Goal: Transaction & Acquisition: Book appointment/travel/reservation

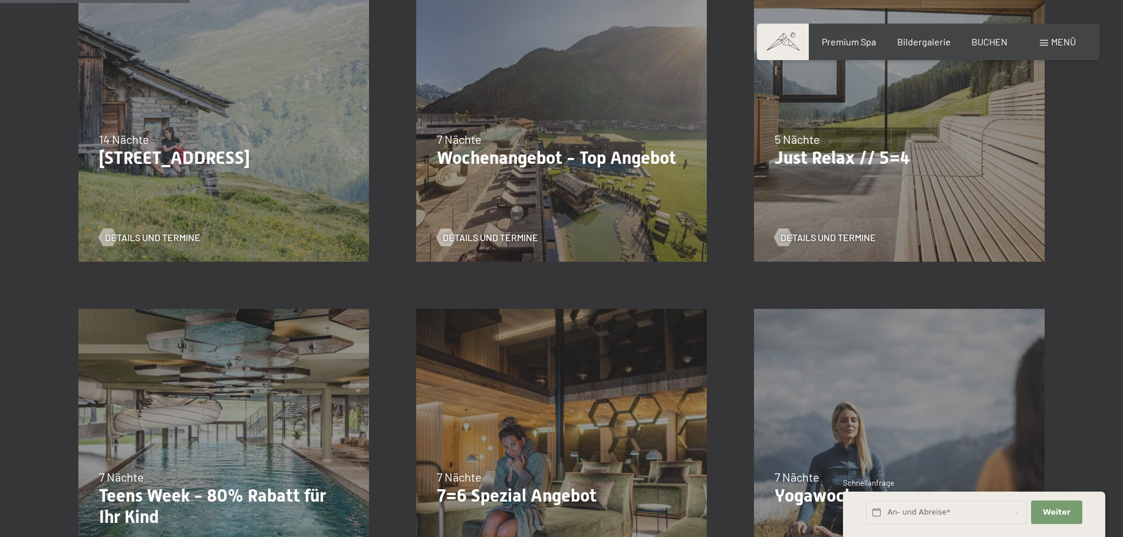
scroll to position [472, 0]
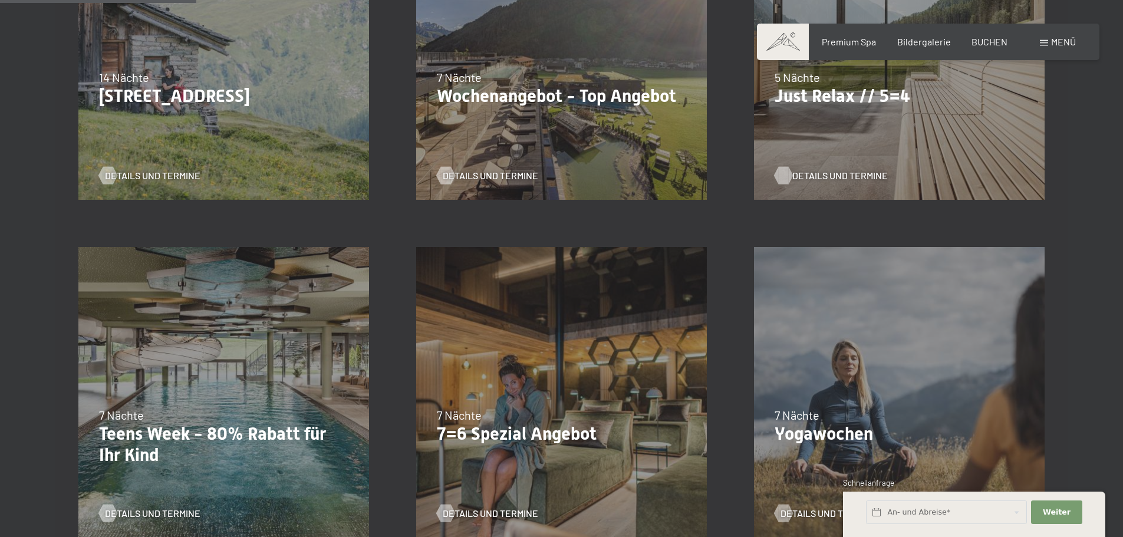
click at [856, 176] on span "Details und Termine" at bounding box center [839, 175] width 95 height 13
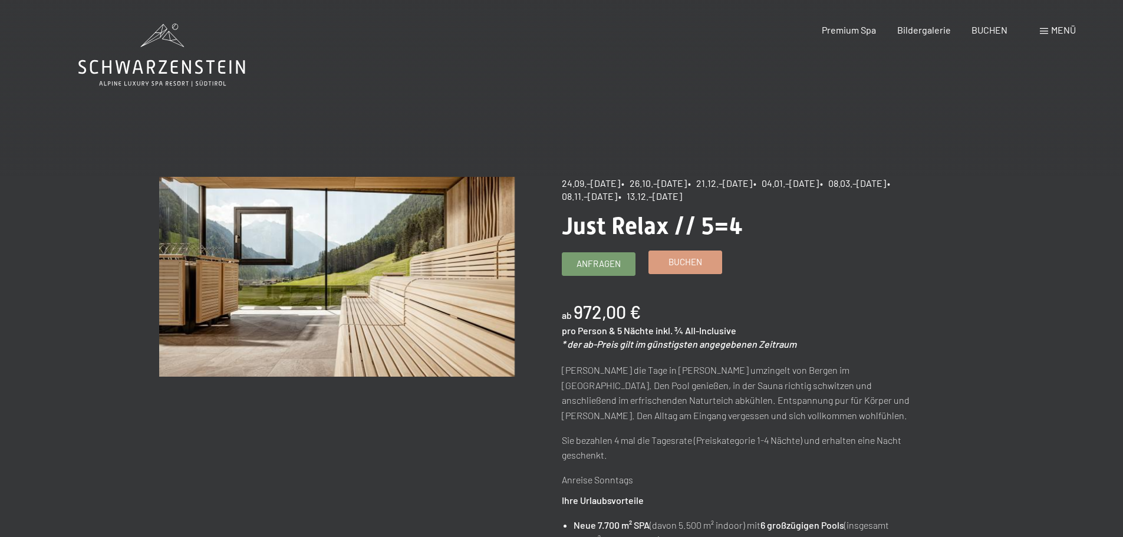
click at [711, 264] on link "Buchen" at bounding box center [685, 262] width 72 height 22
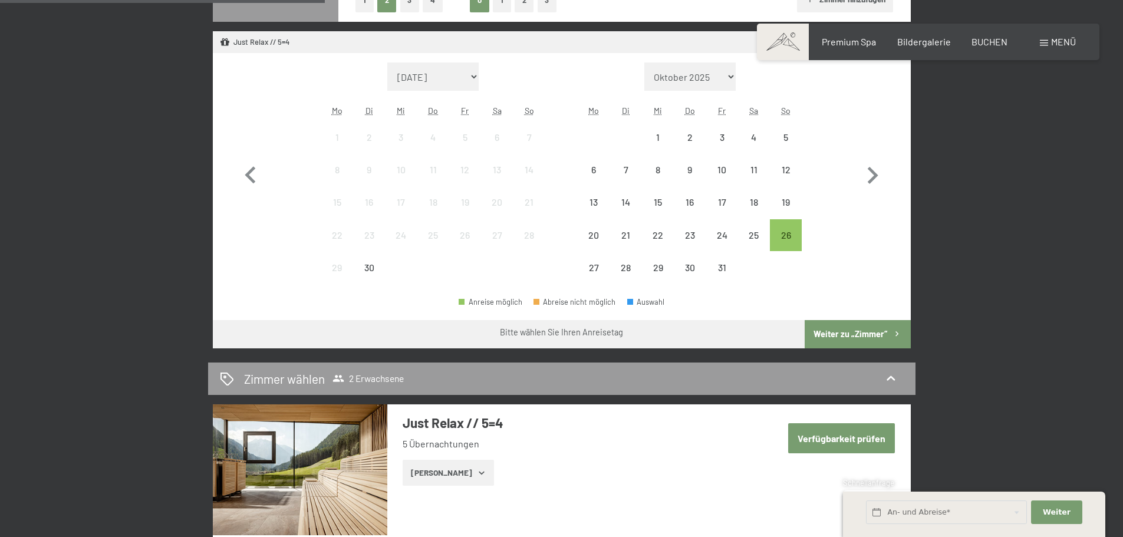
scroll to position [295, 0]
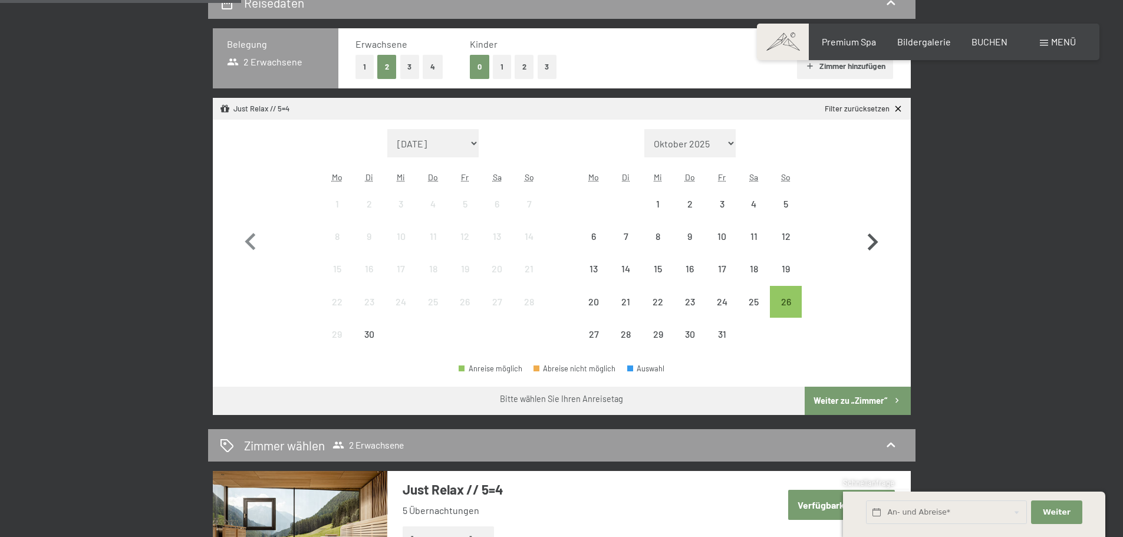
click at [877, 243] on icon "button" at bounding box center [872, 242] width 34 height 34
select select "2025-10-01"
select select "2025-11-01"
select select "2025-10-01"
select select "2025-11-01"
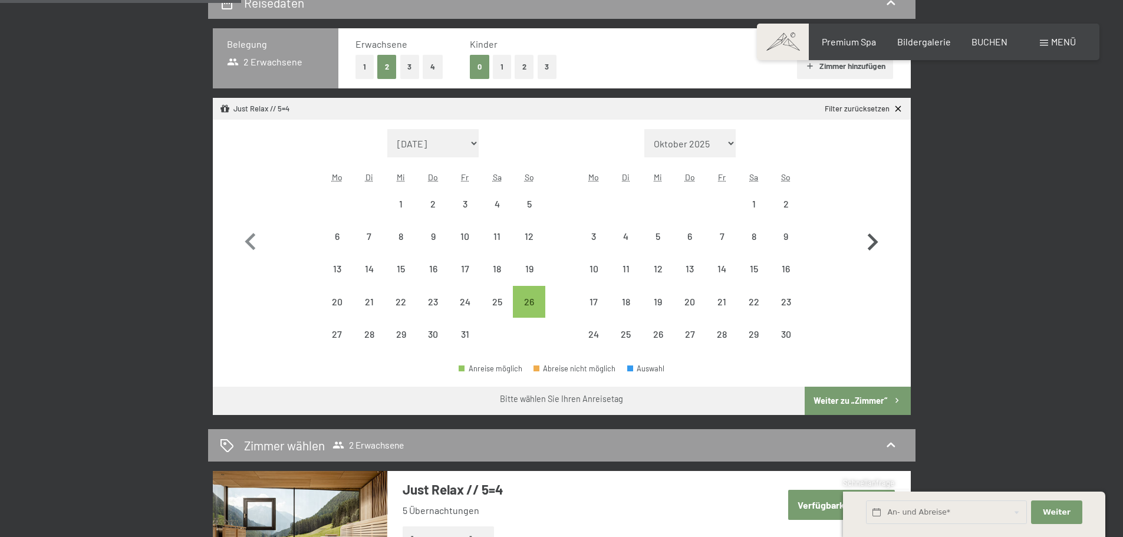
click at [877, 243] on icon "button" at bounding box center [872, 242] width 34 height 34
select select "2025-11-01"
select select "2025-12-01"
click at [877, 243] on icon "button" at bounding box center [872, 242] width 34 height 34
select select "2025-12-01"
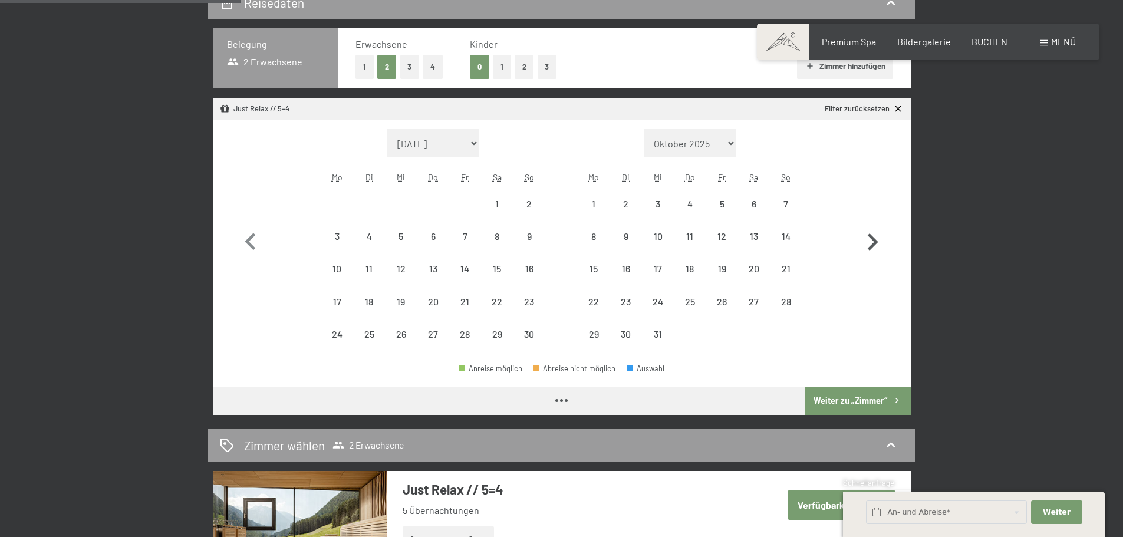
select select "2026-01-01"
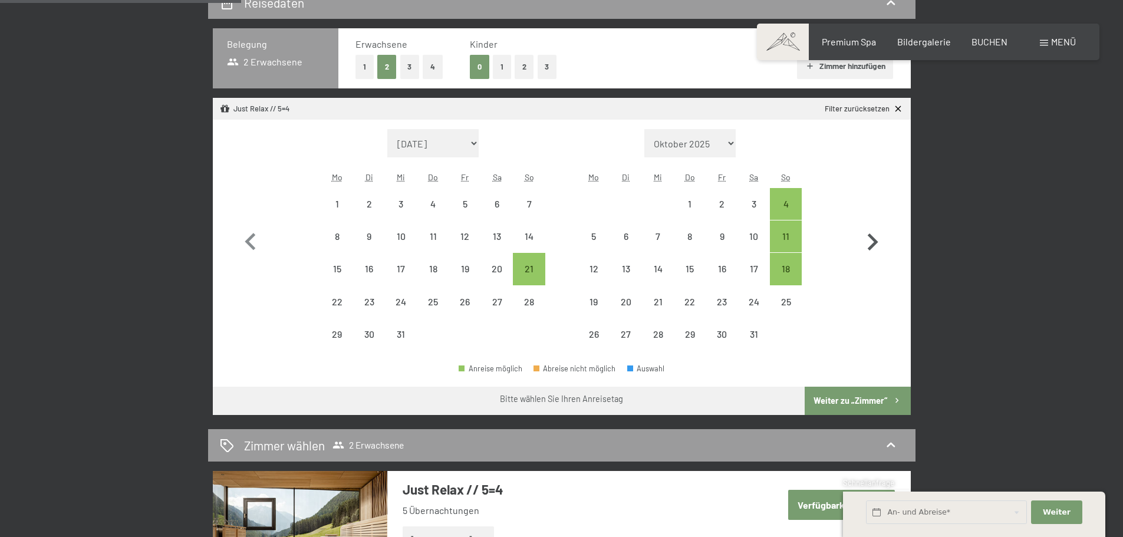
click at [877, 243] on icon "button" at bounding box center [872, 242] width 34 height 34
select select "2026-01-01"
select select "2026-02-01"
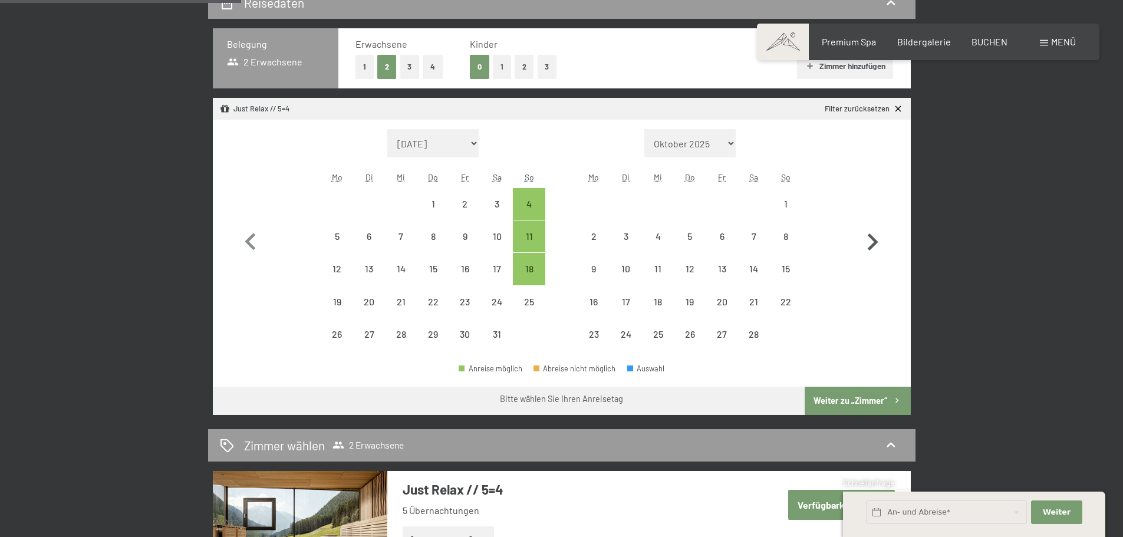
click at [877, 243] on icon "button" at bounding box center [872, 242] width 34 height 34
select select "2026-02-01"
select select "2026-03-01"
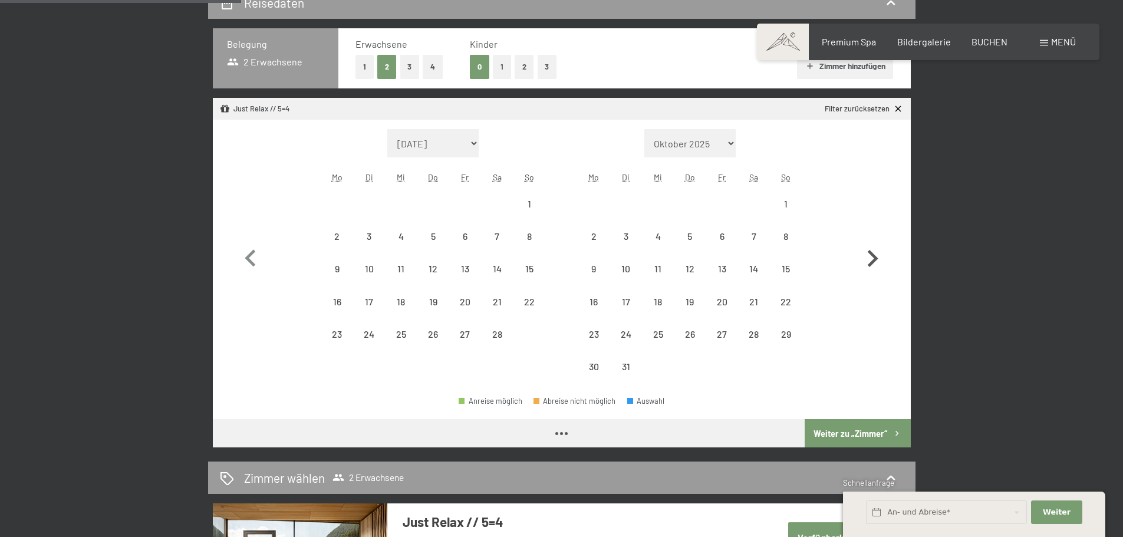
select select "2026-02-01"
select select "2026-03-01"
click at [783, 297] on div "22" at bounding box center [785, 311] width 29 height 29
select select "2026-02-01"
select select "2026-03-01"
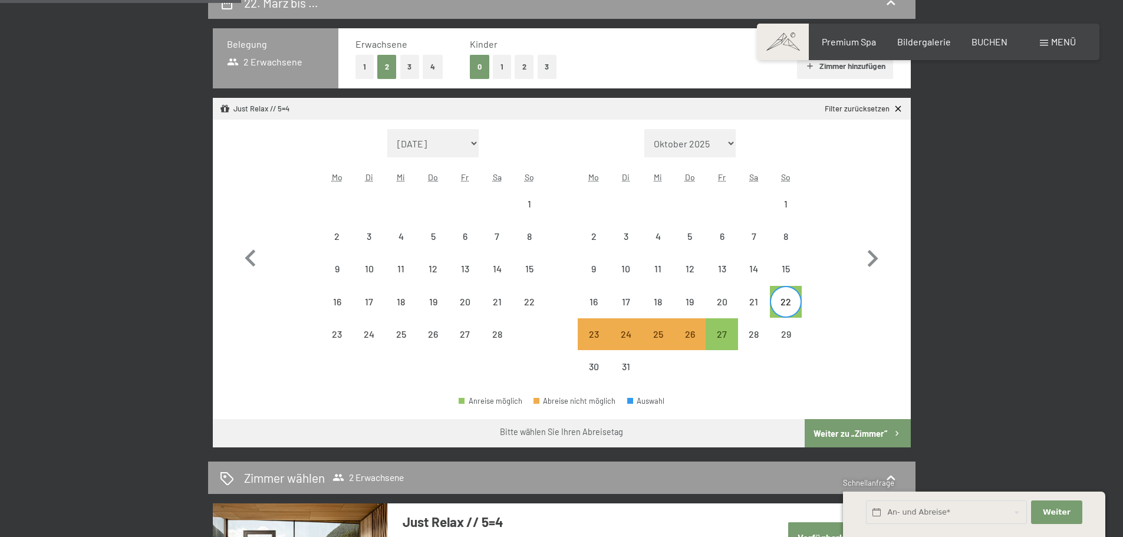
click at [865, 428] on button "Weiter zu „Zimmer“" at bounding box center [857, 433] width 105 height 28
select select "2026-02-01"
select select "2026-03-01"
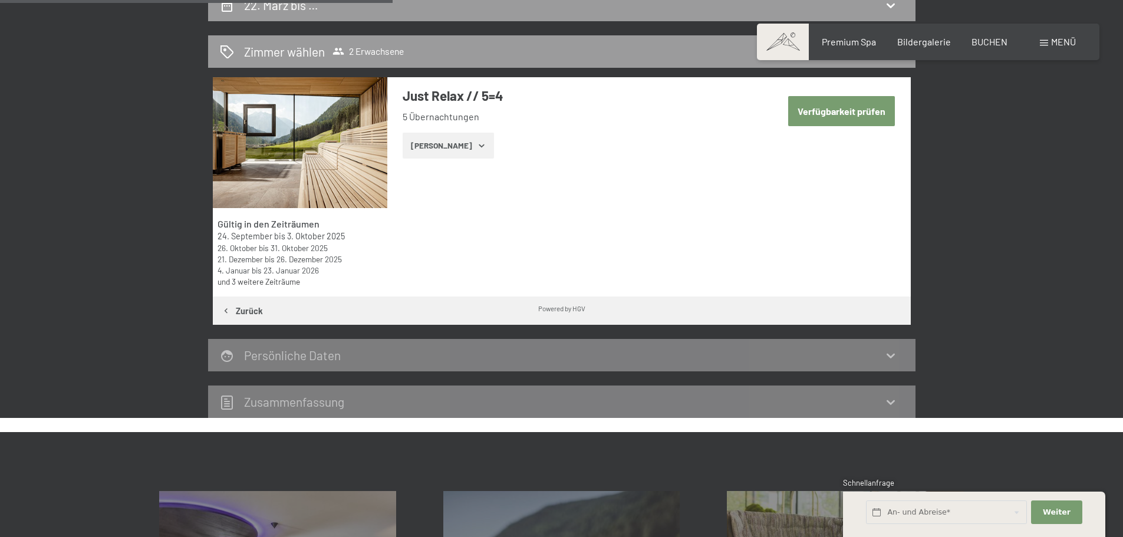
scroll to position [281, 0]
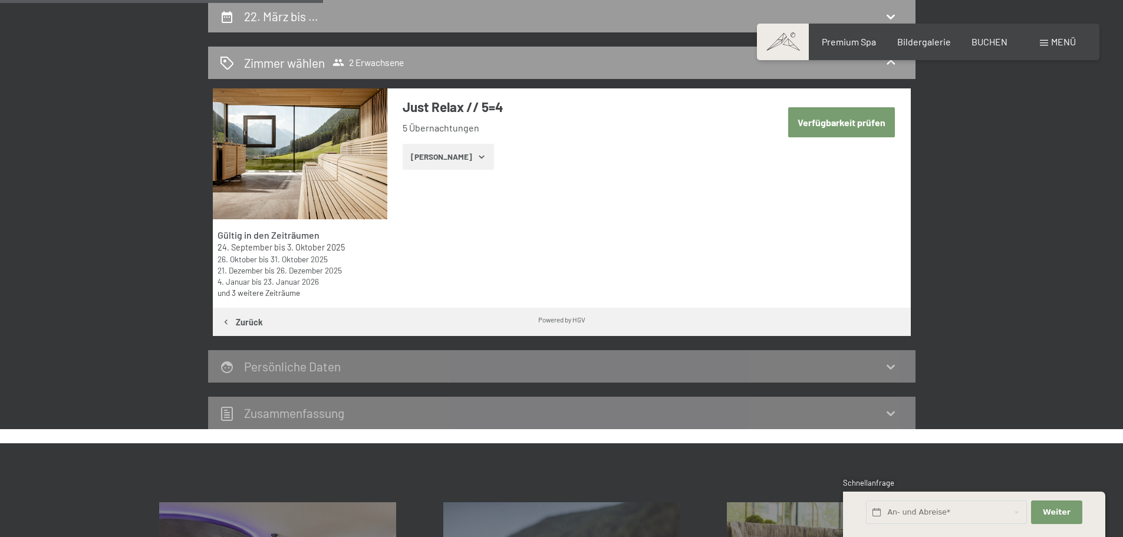
click at [846, 121] on button "Verfügbarkeit prüfen" at bounding box center [841, 122] width 107 height 30
select select "2026-02-01"
select select "2026-03-01"
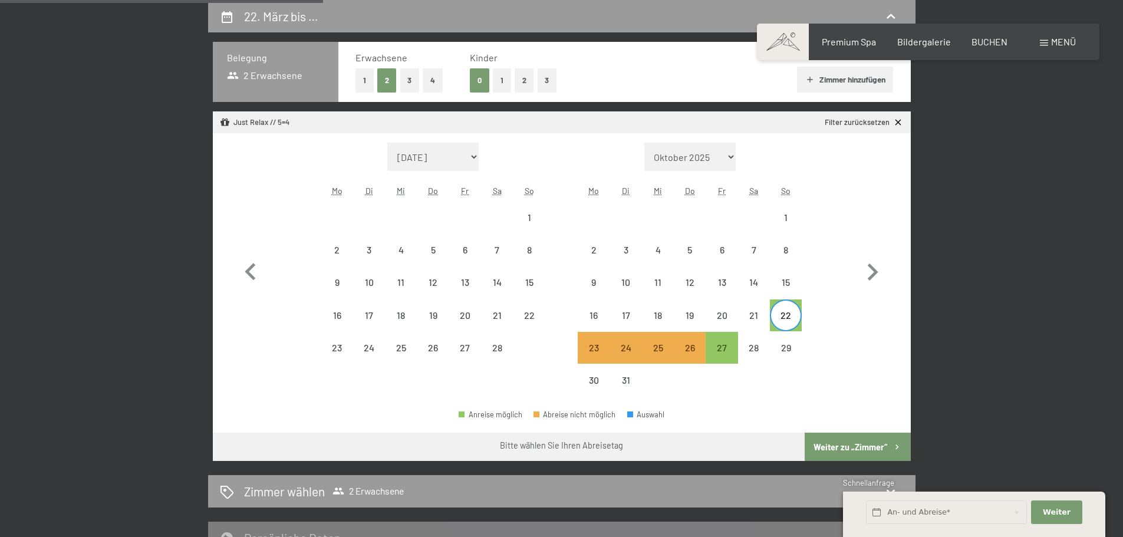
click at [850, 449] on button "Weiter zu „Zimmer“" at bounding box center [857, 447] width 105 height 28
select select "2026-02-01"
select select "2026-03-01"
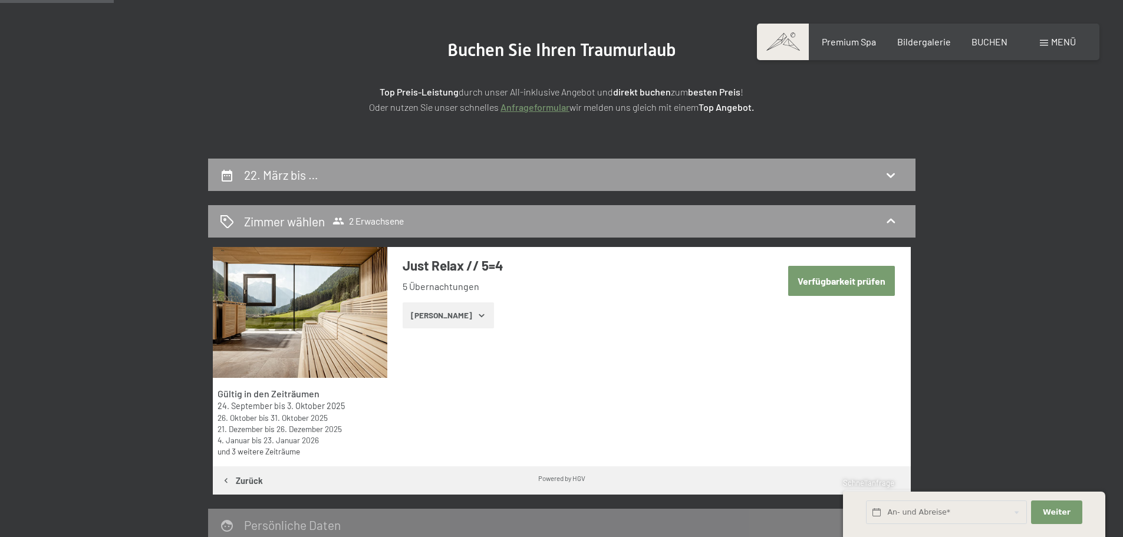
scroll to position [104, 0]
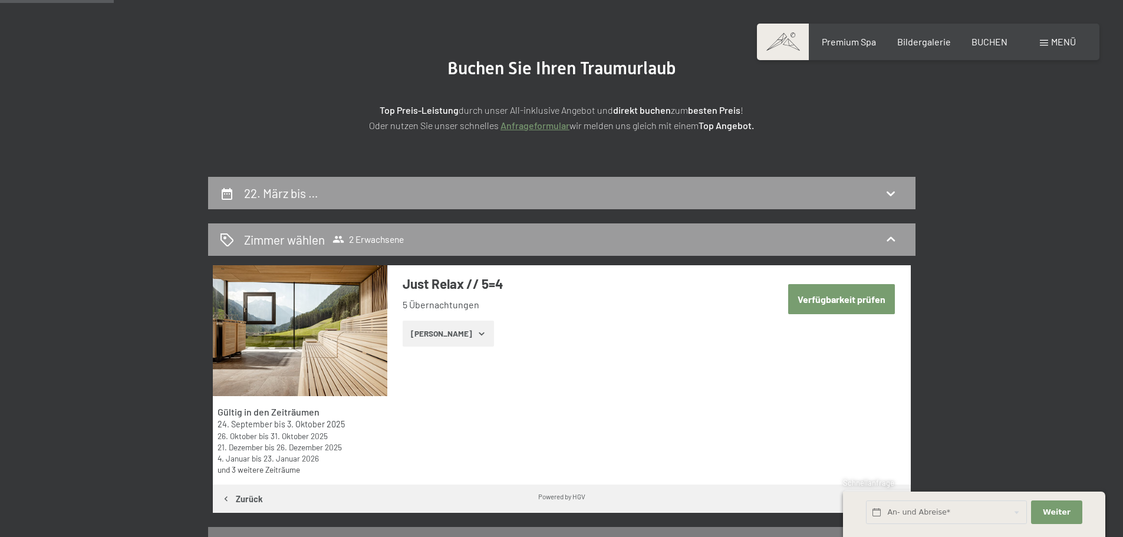
click at [455, 329] on button "Zeige Zimmer" at bounding box center [448, 334] width 91 height 26
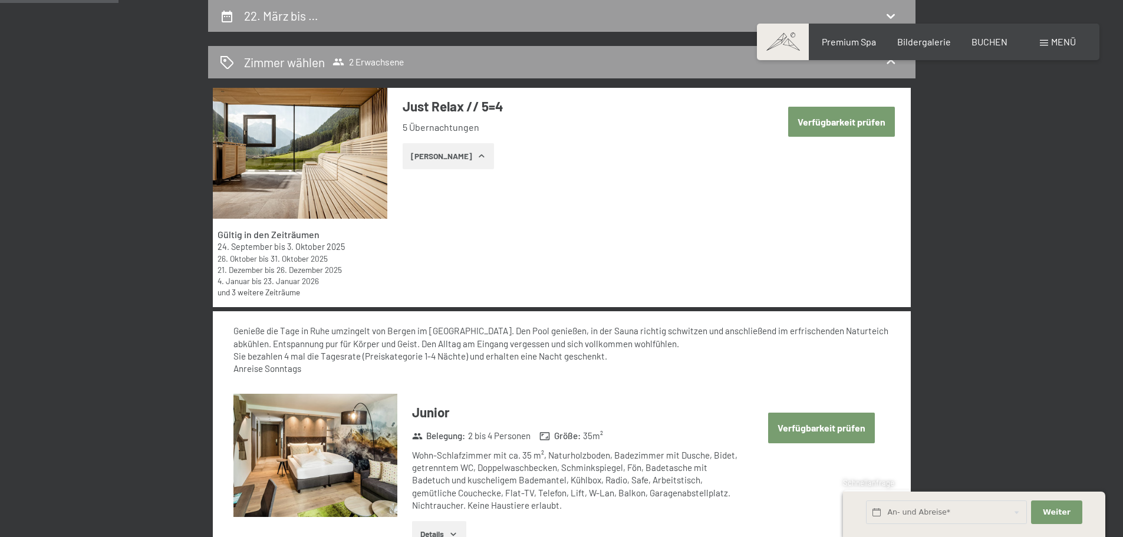
scroll to position [281, 0]
click at [463, 160] on button "Zeige Zimmer" at bounding box center [448, 157] width 91 height 26
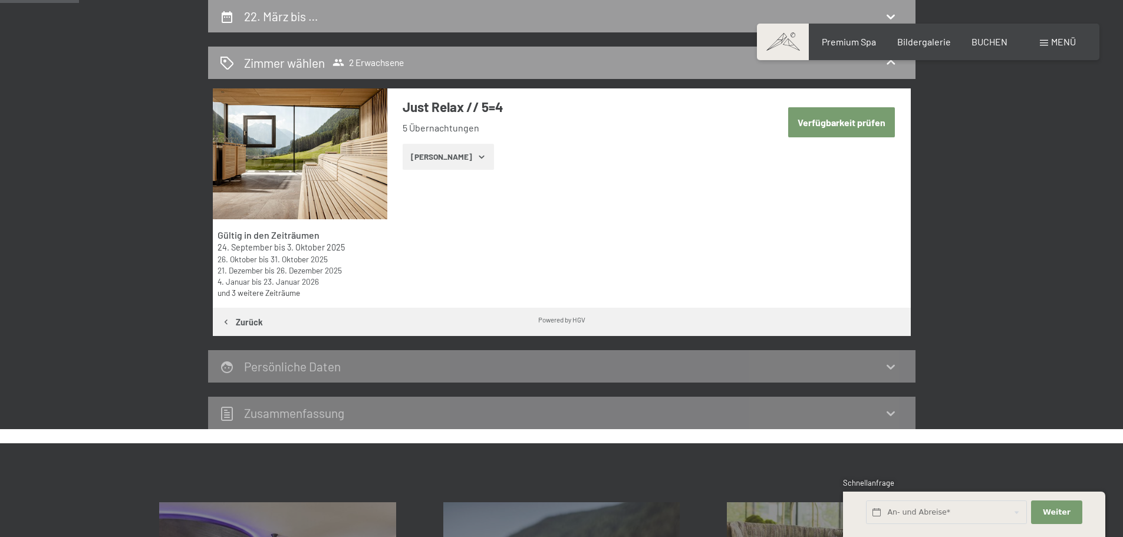
click at [463, 160] on button "Zeige Zimmer" at bounding box center [448, 157] width 91 height 26
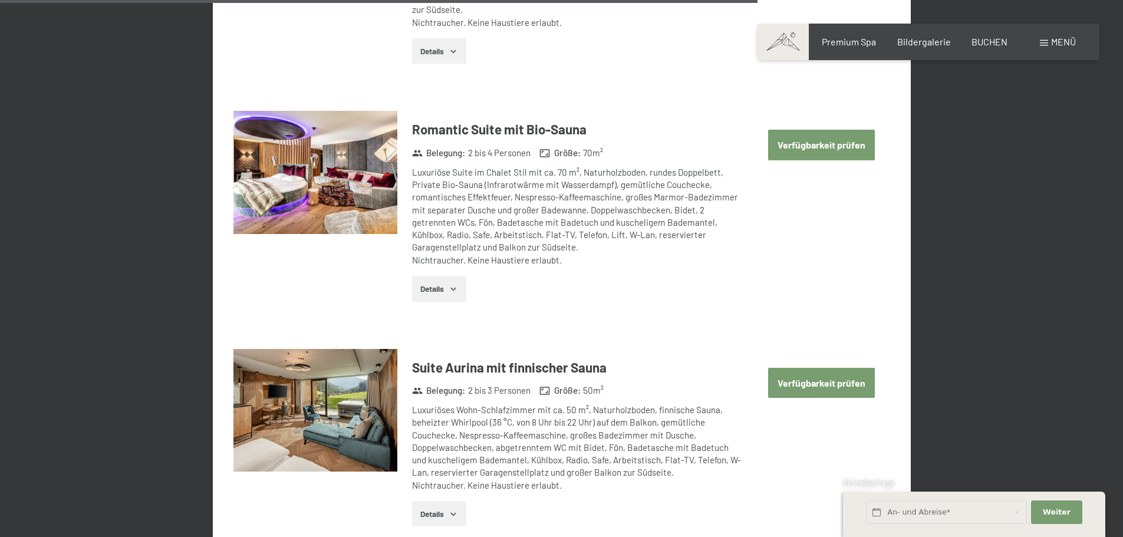
scroll to position [2874, 0]
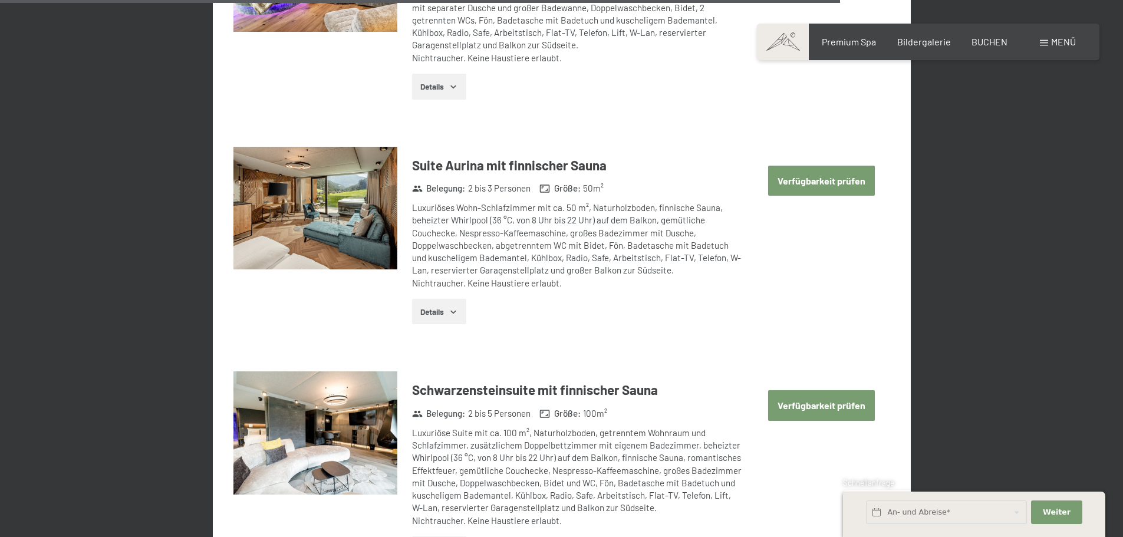
click at [846, 170] on button "Verfügbarkeit prüfen" at bounding box center [821, 181] width 107 height 30
select select "2026-02-01"
select select "2026-03-01"
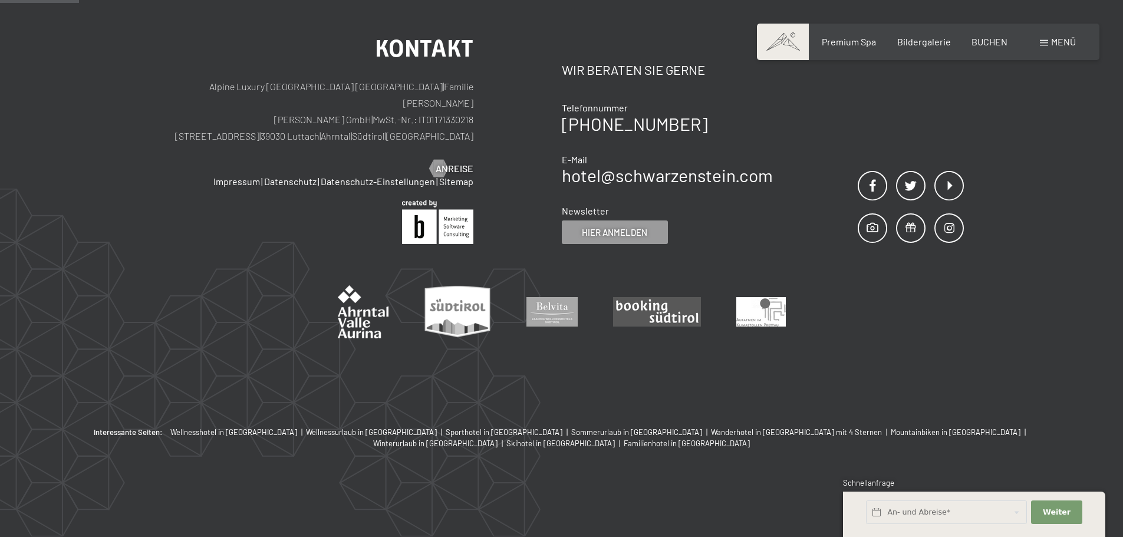
scroll to position [281, 0]
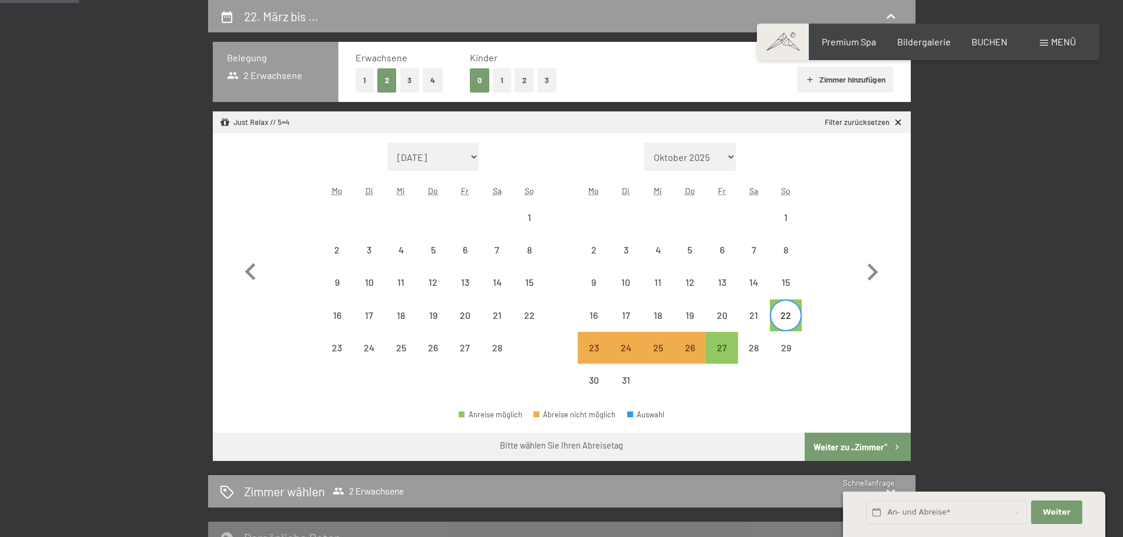
click at [850, 456] on button "Weiter zu „Zimmer“" at bounding box center [857, 447] width 105 height 28
select select "2026-02-01"
select select "2026-03-01"
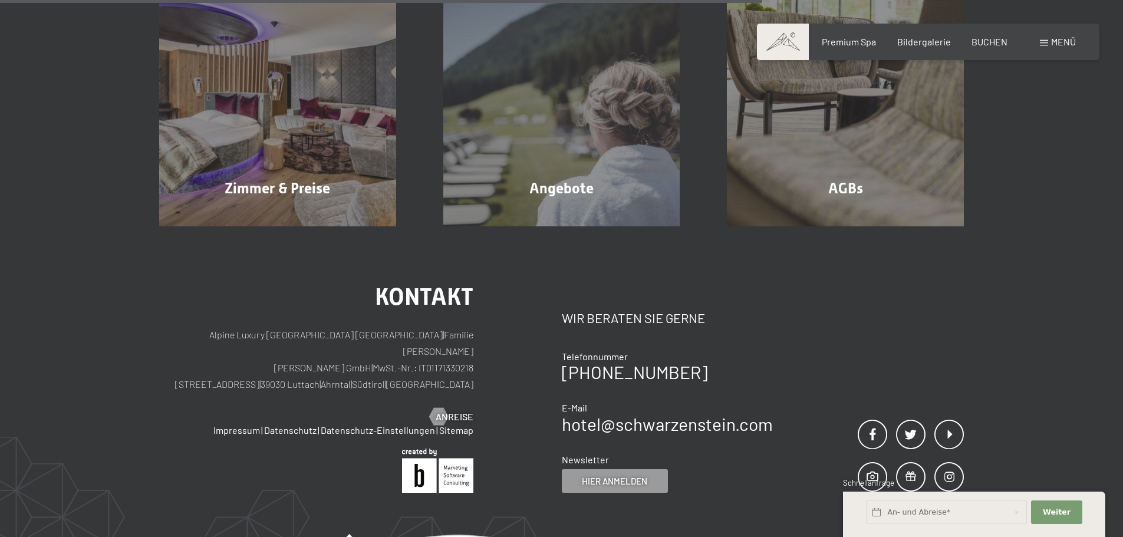
scroll to position [1029, 0]
